Goal: Navigation & Orientation: Understand site structure

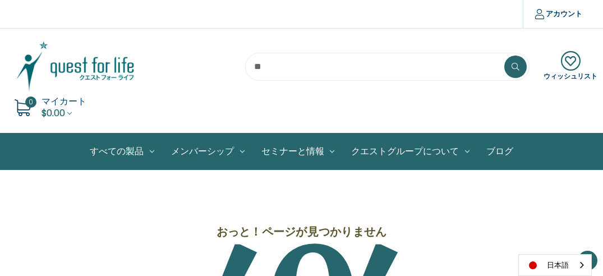
scroll to position [196, 0]
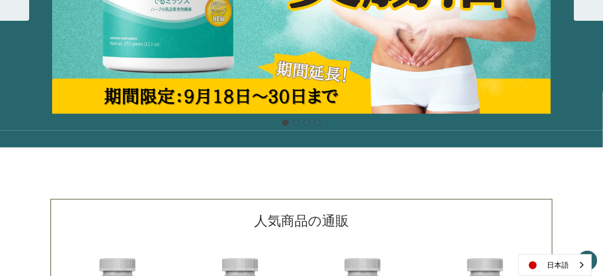
scroll to position [504, 0]
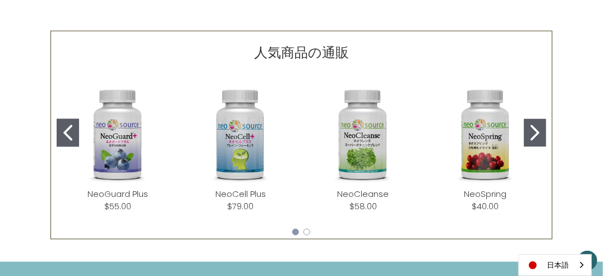
click at [534, 137] on icon "Go to slide 2" at bounding box center [534, 133] width 9 height 16
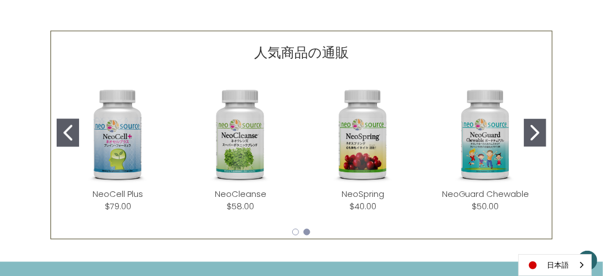
click at [532, 141] on button "Go to slide 2" at bounding box center [534, 133] width 22 height 28
click at [534, 136] on icon "Go to slide 2" at bounding box center [534, 133] width 9 height 16
click at [532, 136] on icon "Go to slide 2" at bounding box center [534, 133] width 9 height 16
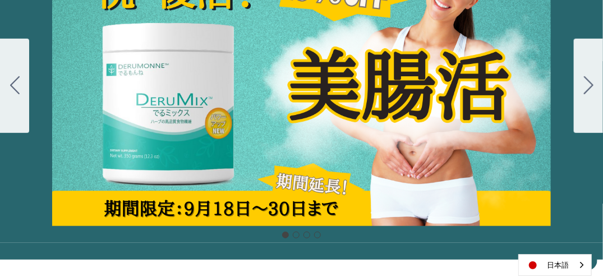
scroll to position [112, 0]
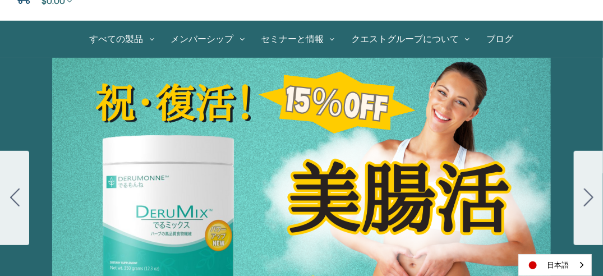
click at [575, 159] on button "Go to slide 2" at bounding box center [587, 198] width 29 height 94
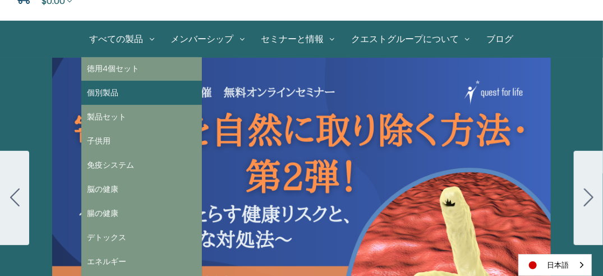
click at [140, 99] on link "個別製品" at bounding box center [141, 93] width 121 height 24
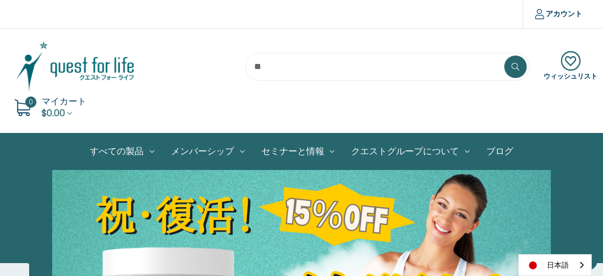
scroll to position [71, 0]
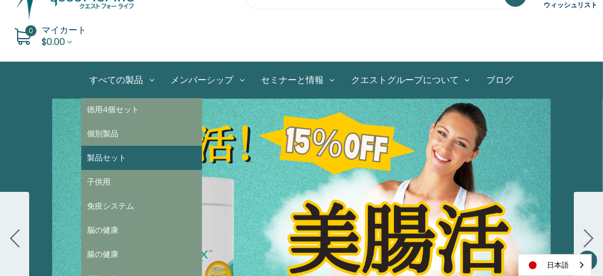
click at [132, 160] on link "製品セット" at bounding box center [141, 158] width 121 height 24
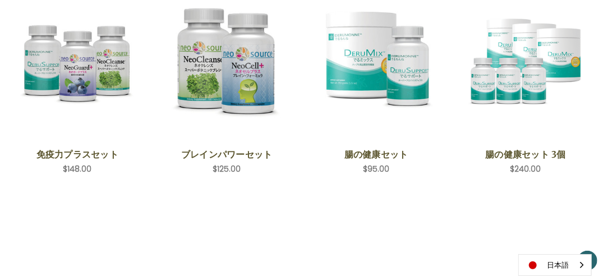
scroll to position [56, 0]
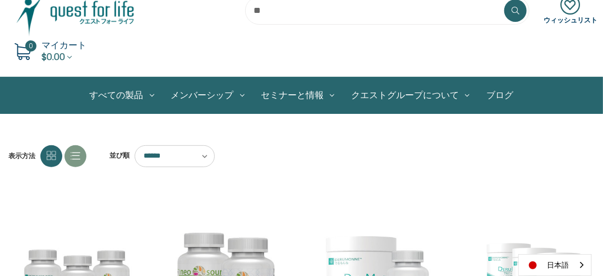
click at [490, 101] on link "ブログ" at bounding box center [500, 95] width 44 height 36
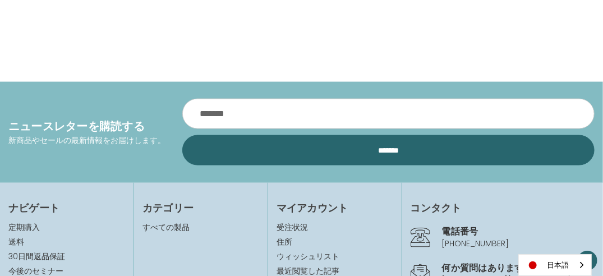
scroll to position [617, 0]
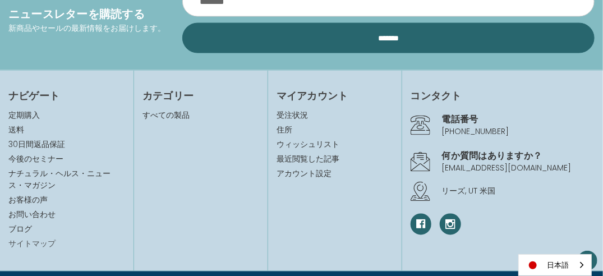
click at [47, 244] on link "サイトマップ" at bounding box center [31, 243] width 47 height 11
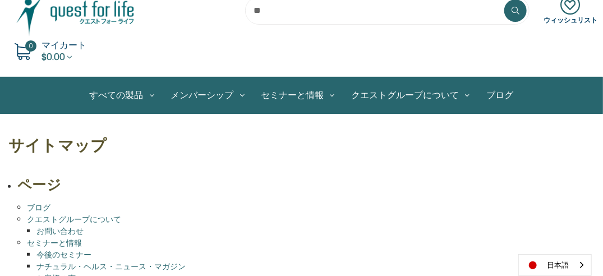
scroll to position [168, 0]
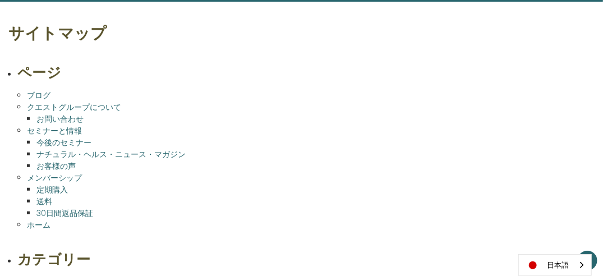
click at [126, 156] on link "ナチュラル・ヘルス・ニュース・マガジン" at bounding box center [110, 154] width 149 height 11
